Goal: Information Seeking & Learning: Learn about a topic

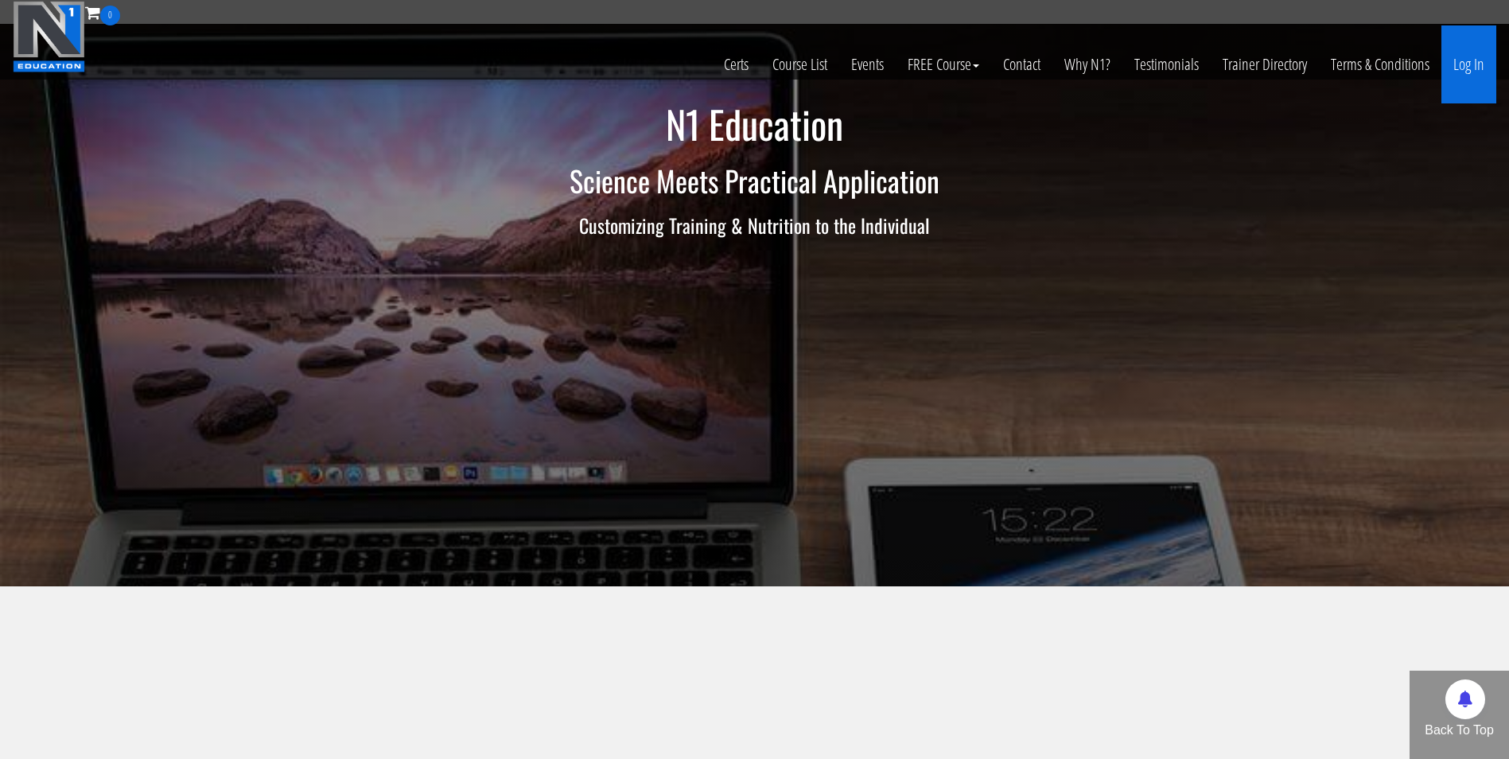
click at [1472, 62] on link "Log In" at bounding box center [1468, 64] width 55 height 78
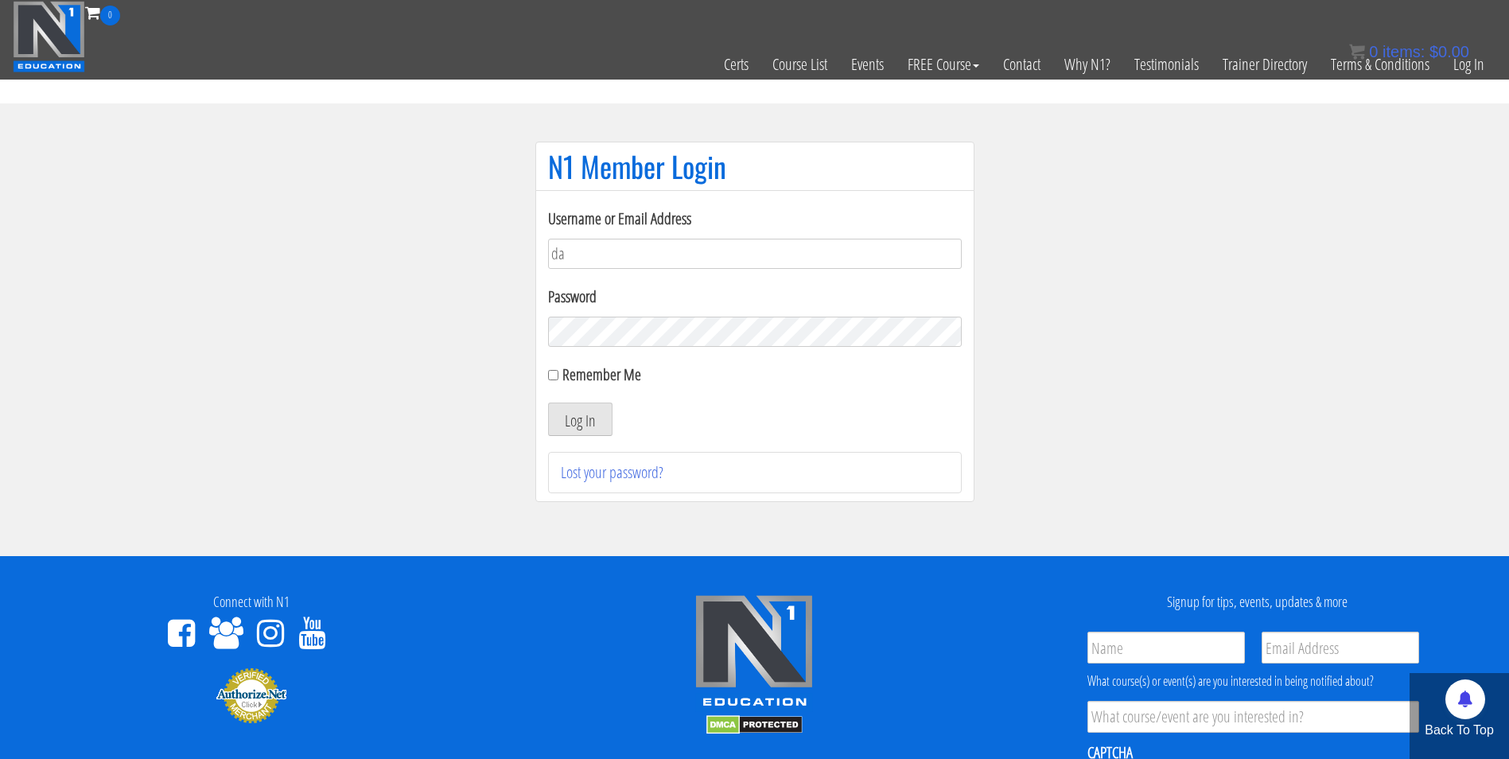
type input "[EMAIL_ADDRESS][DOMAIN_NAME]"
click at [548, 403] on button "Log In" at bounding box center [580, 419] width 64 height 33
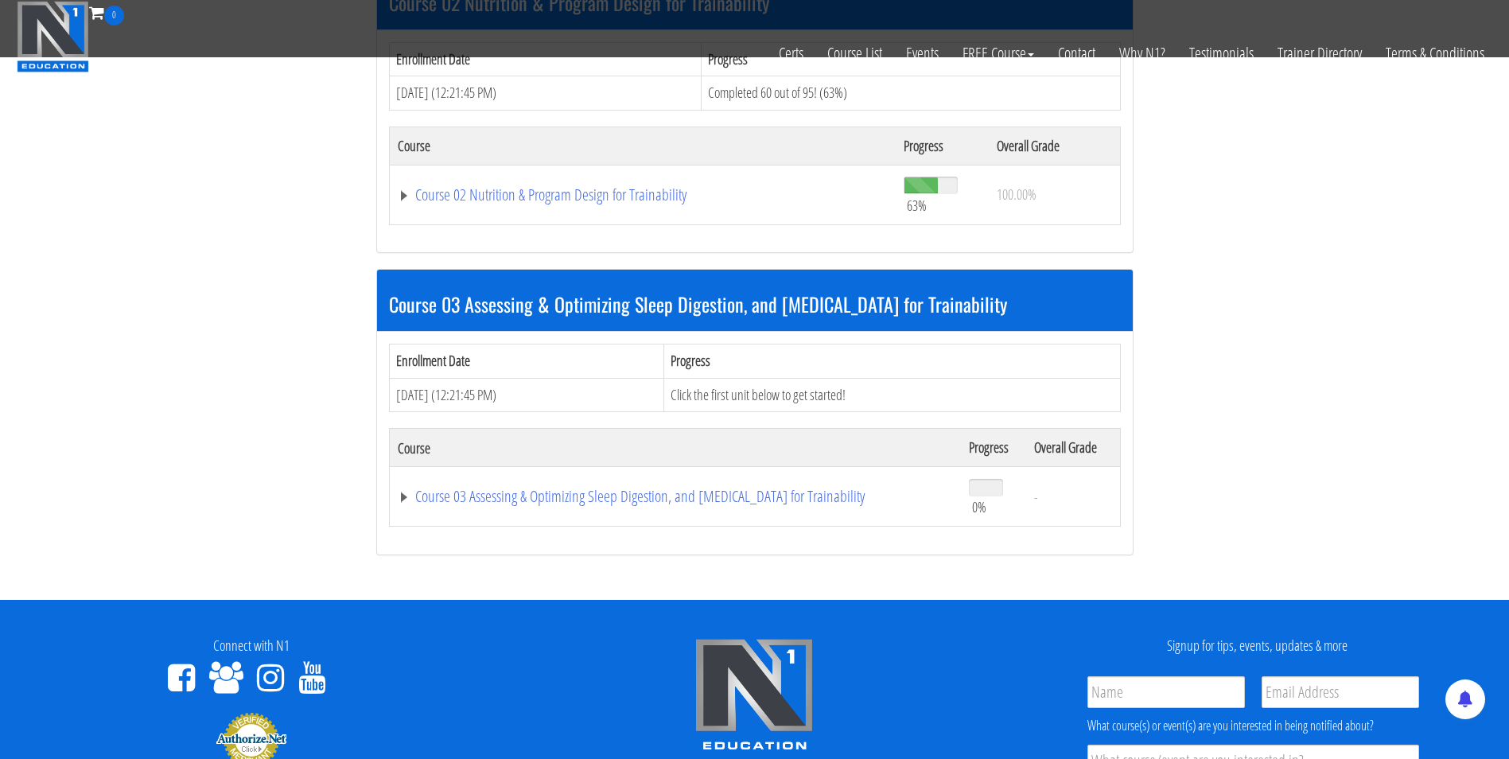
scroll to position [762, 0]
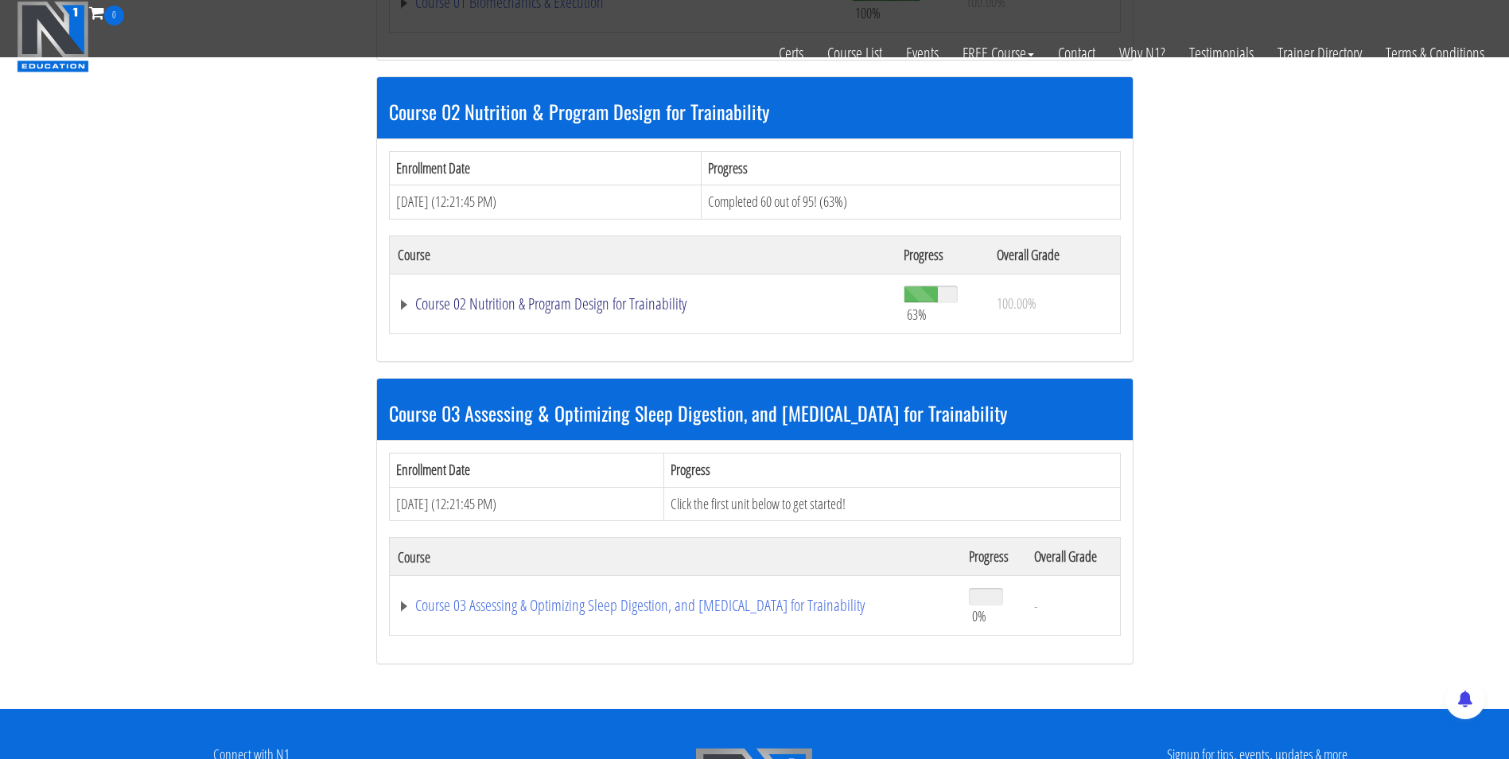
click at [570, 307] on link "Course 02 Nutrition & Program Design for Trainability" at bounding box center [643, 304] width 491 height 16
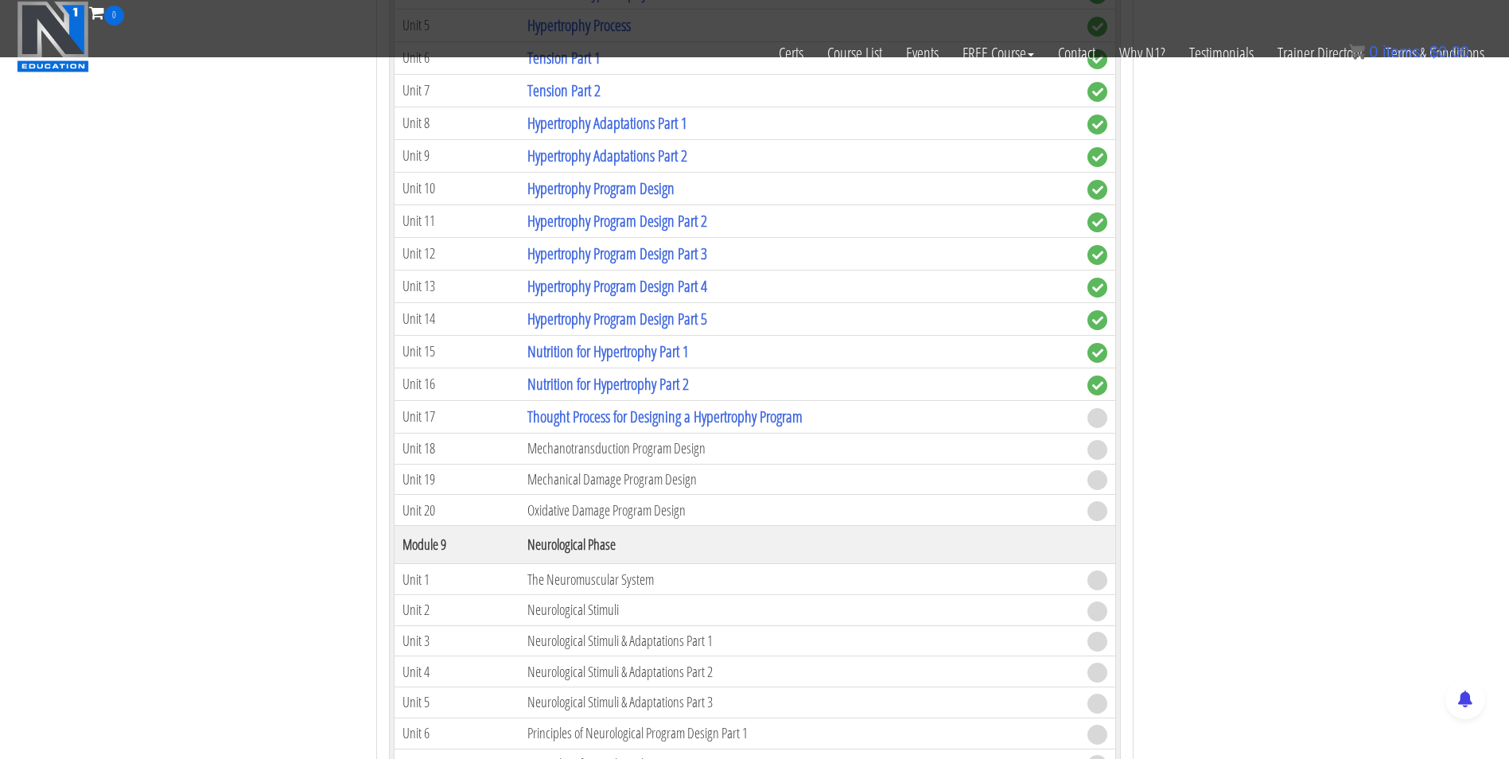
scroll to position [3053, 0]
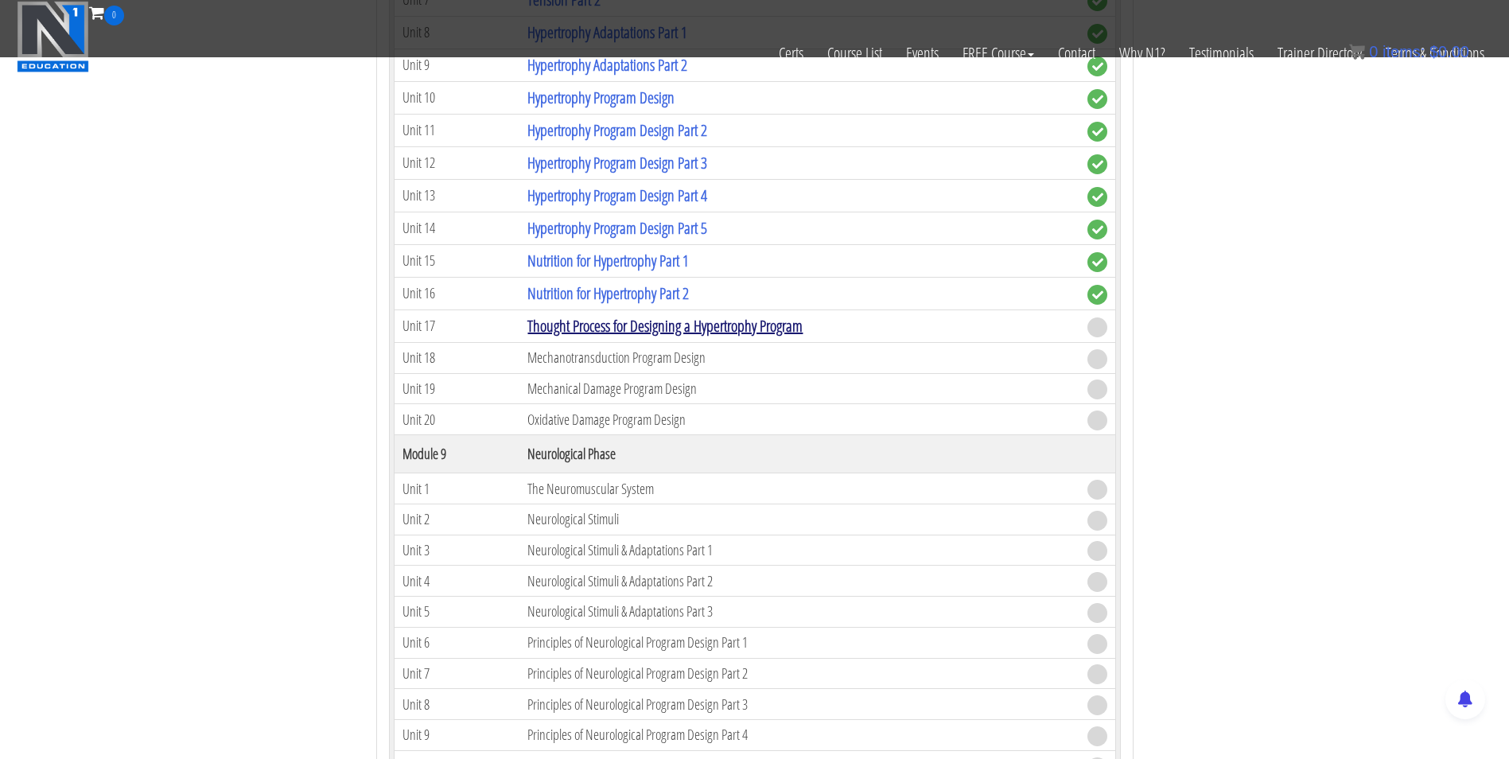
click at [605, 329] on link "Thought Process for Designing a Hypertrophy Program" at bounding box center [664, 325] width 275 height 21
